Goal: Register for event/course

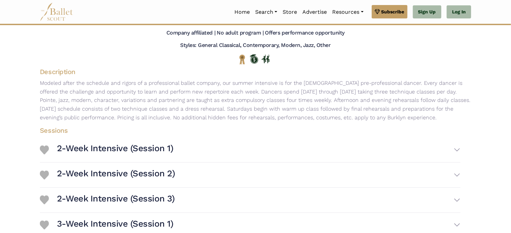
scroll to position [57, 0]
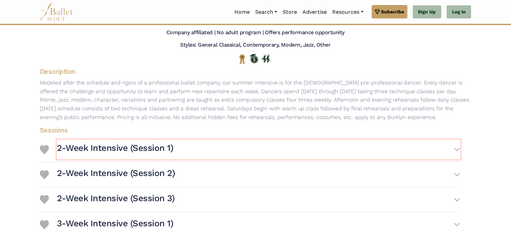
click at [414, 155] on button "2-Week Intensive (Session 1)" at bounding box center [258, 149] width 403 height 19
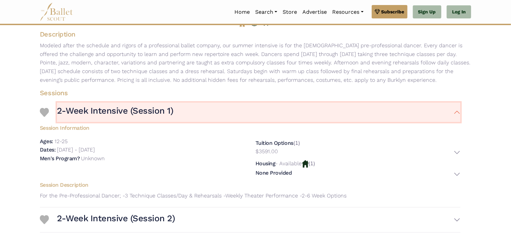
scroll to position [98, 0]
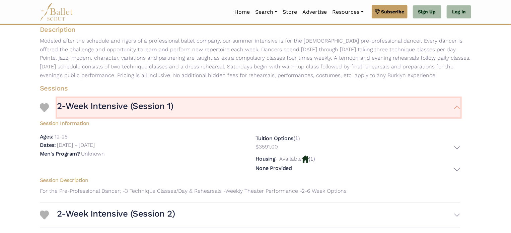
click at [452, 113] on button "2-Week Intensive (Session 1)" at bounding box center [258, 107] width 403 height 19
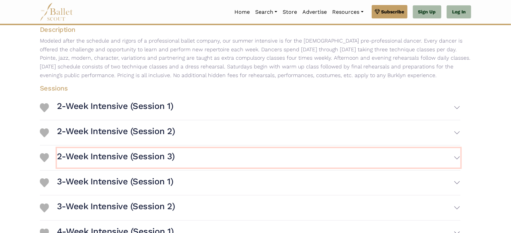
click at [442, 155] on button "2-Week Intensive (Session 3)" at bounding box center [258, 157] width 403 height 19
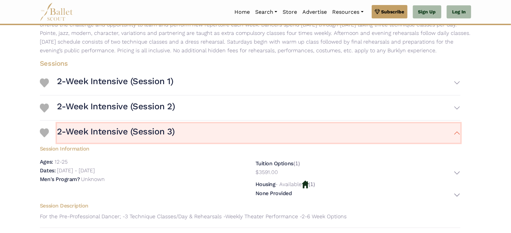
scroll to position [124, 0]
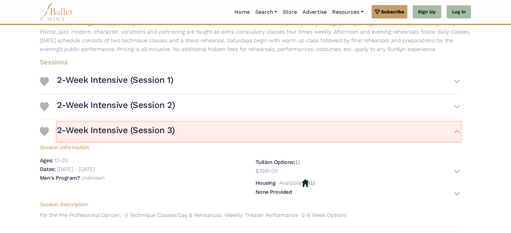
click at [445, 129] on button "2-Week Intensive (Session 3)" at bounding box center [258, 131] width 403 height 19
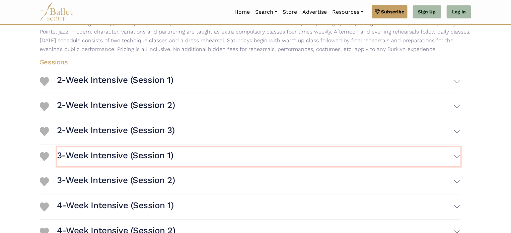
click at [443, 154] on button "3-Week Intensive (Session 1)" at bounding box center [258, 156] width 403 height 19
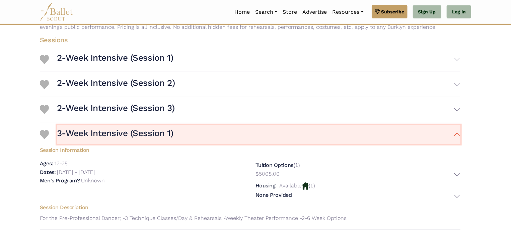
scroll to position [147, 0]
click at [450, 124] on button "3-Week Intensive (Session 1)" at bounding box center [258, 133] width 403 height 19
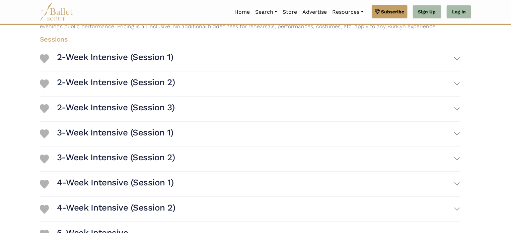
click at [466, 101] on div "Sessions 2-Week Intensive (Session 1) Session Information Ages: Dates: $3591.00" at bounding box center [250, 139] width 442 height 214
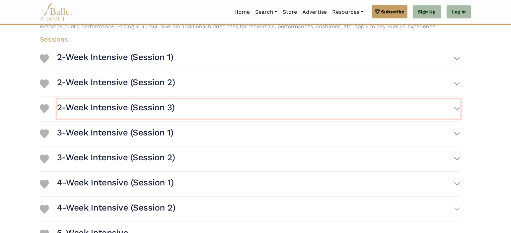
click at [454, 104] on button "2-Week Intensive (Session 3)" at bounding box center [258, 108] width 403 height 19
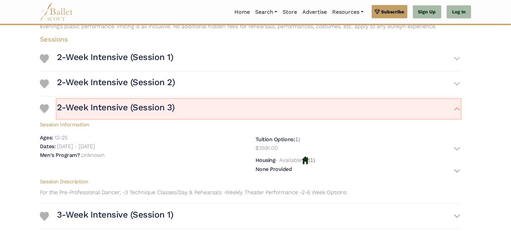
click at [379, 101] on button "2-Week Intensive (Session 3)" at bounding box center [258, 108] width 403 height 19
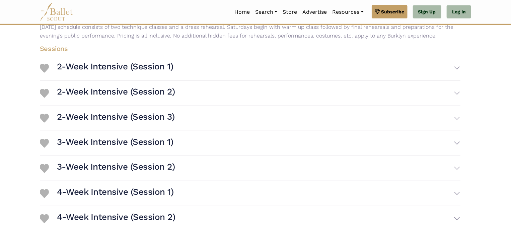
scroll to position [138, 0]
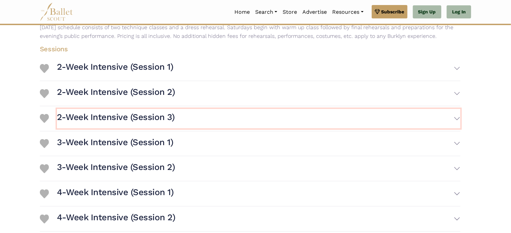
click at [441, 124] on button "2-Week Intensive (Session 3)" at bounding box center [258, 118] width 403 height 19
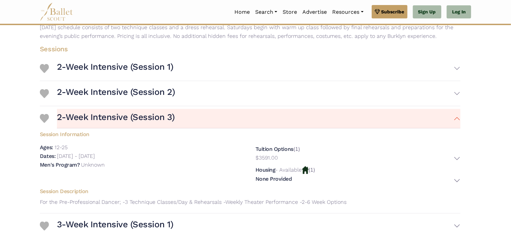
click at [297, 170] on p "- Available" at bounding box center [288, 169] width 26 height 6
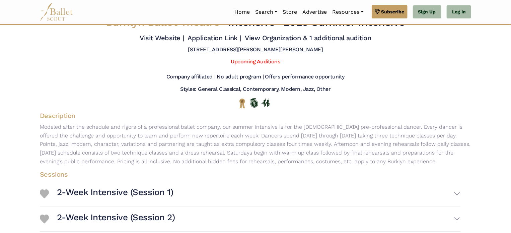
scroll to position [0, 0]
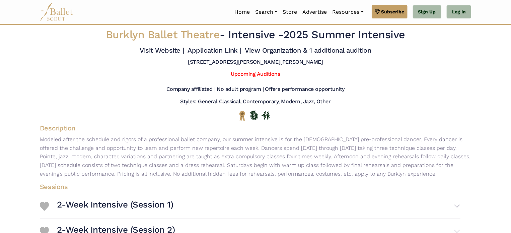
click at [382, 66] on div "337 College Hill Rd, Johnson, VT 05656" at bounding box center [255, 64] width 442 height 10
click at [232, 74] on link "Upcoming Auditions" at bounding box center [255, 74] width 49 height 6
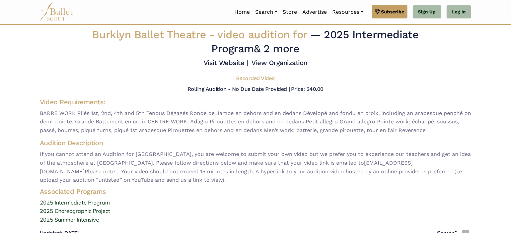
click at [56, 198] on link "2025 Intermediate Program" at bounding box center [255, 202] width 442 height 9
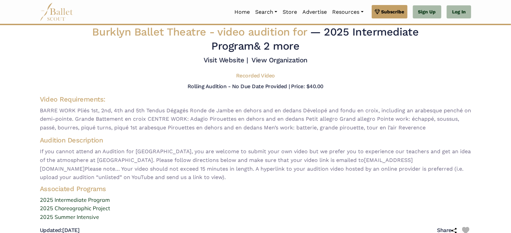
click at [506, 90] on body "Premium Feature Make this audition season count. Upgrade to premium for access …" at bounding box center [255, 165] width 511 height 336
click at [506, 168] on body "Premium Feature Make this audition season count. Upgrade to premium for access …" at bounding box center [255, 165] width 511 height 336
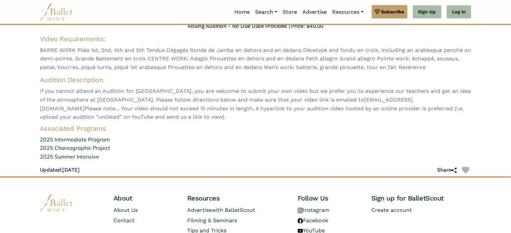
scroll to position [0, 0]
